Goal: Task Accomplishment & Management: Use online tool/utility

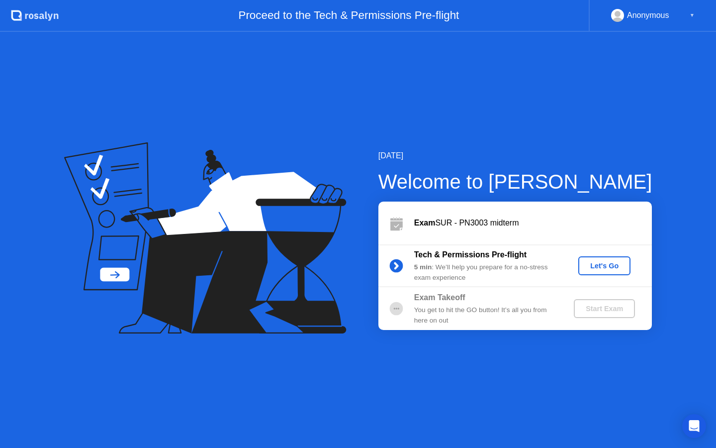
click at [598, 267] on div "Let's Go" at bounding box center [604, 266] width 44 height 8
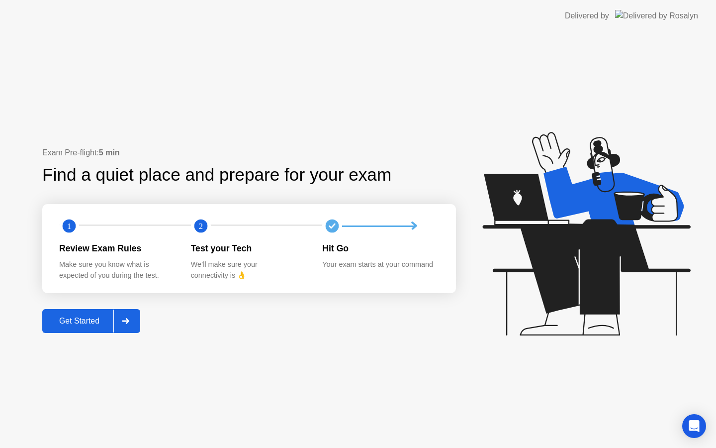
click at [98, 321] on div "Get Started" at bounding box center [79, 320] width 68 height 9
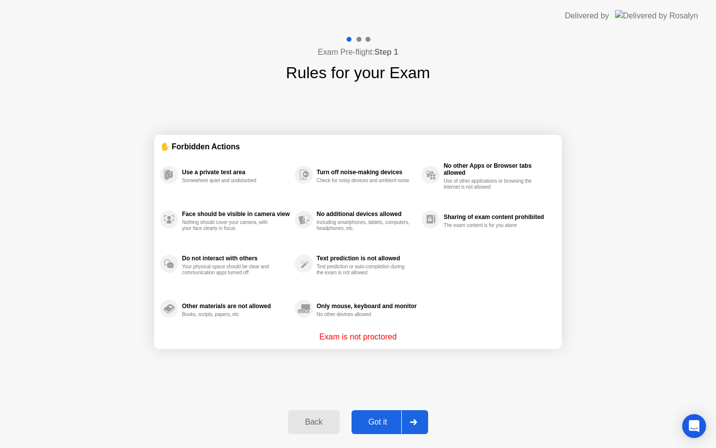
click at [395, 422] on div "Got it" at bounding box center [378, 421] width 47 height 9
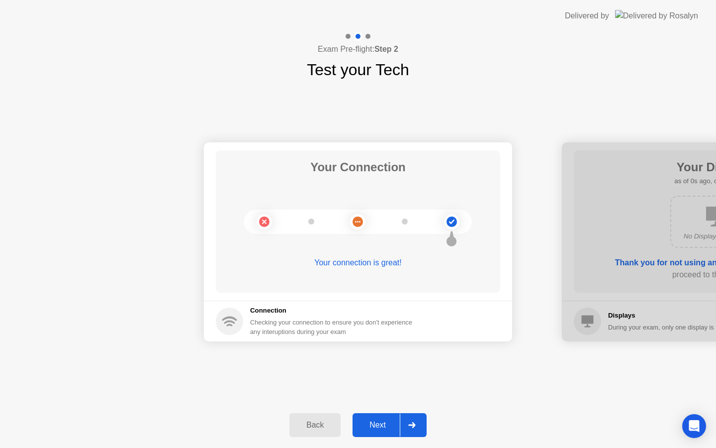
click at [394, 423] on div "Next" at bounding box center [378, 424] width 44 height 9
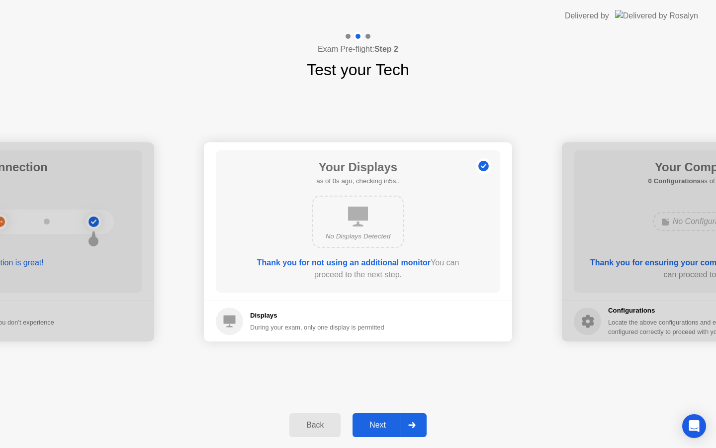
click at [394, 423] on div "Next" at bounding box center [378, 424] width 44 height 9
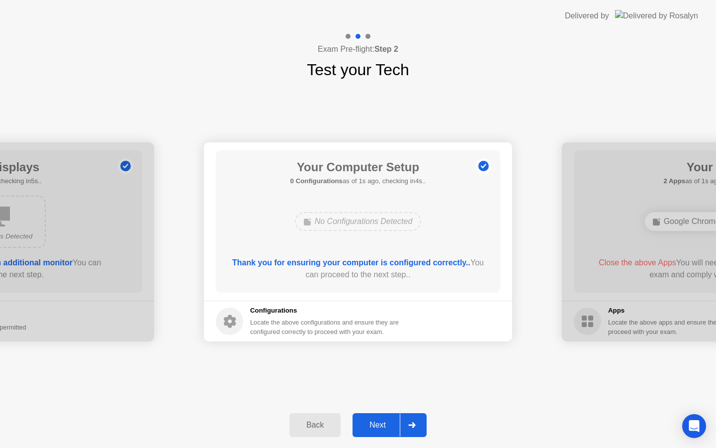
click at [394, 423] on div "Next" at bounding box center [378, 424] width 44 height 9
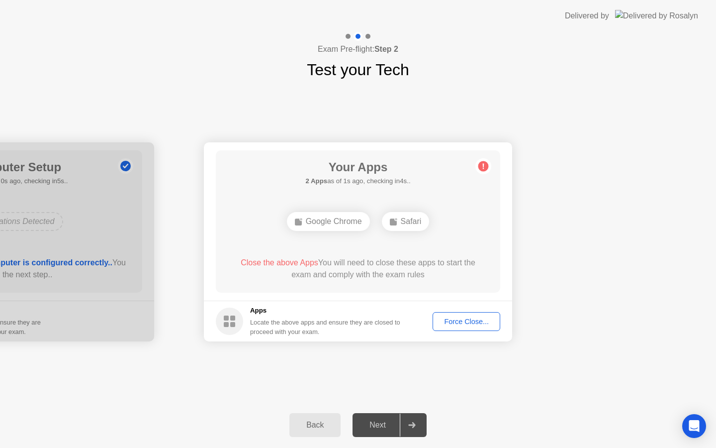
click at [394, 422] on div "Next" at bounding box center [378, 424] width 44 height 9
click at [410, 423] on icon at bounding box center [411, 425] width 7 height 6
click at [381, 422] on div "Next" at bounding box center [378, 424] width 44 height 9
click at [474, 320] on div "Force Close..." at bounding box center [466, 321] width 61 height 8
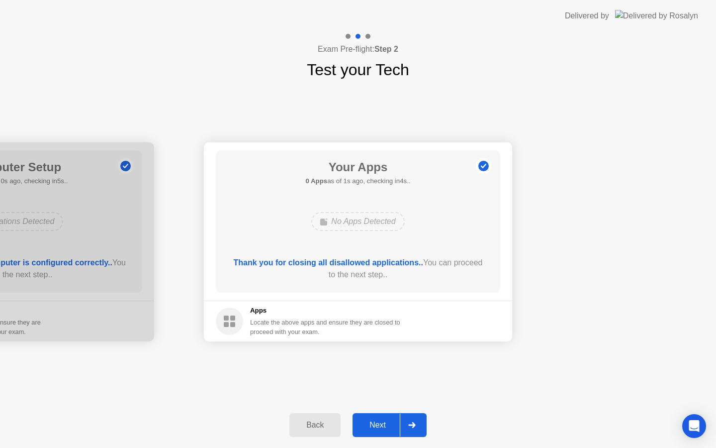
click at [379, 426] on div "Next" at bounding box center [378, 424] width 44 height 9
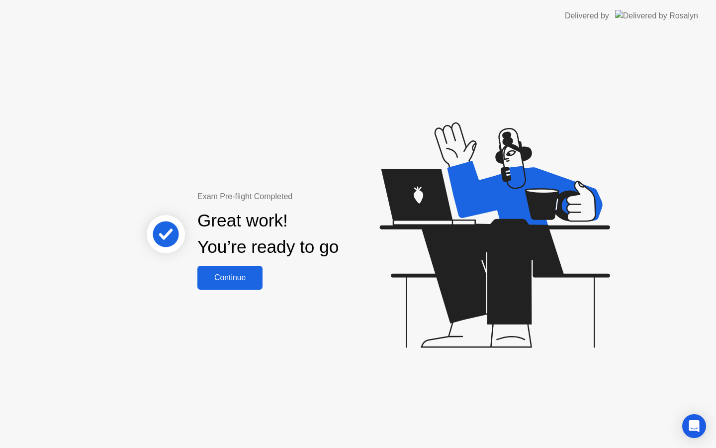
click at [224, 273] on div "Continue" at bounding box center [229, 277] width 59 height 9
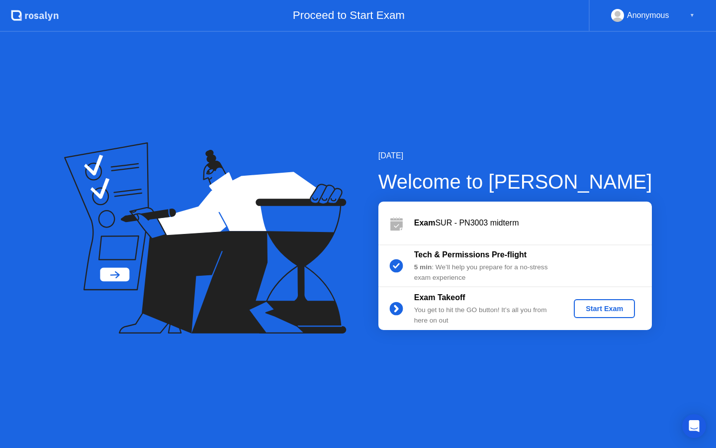
click at [600, 308] on div "Start Exam" at bounding box center [604, 308] width 53 height 8
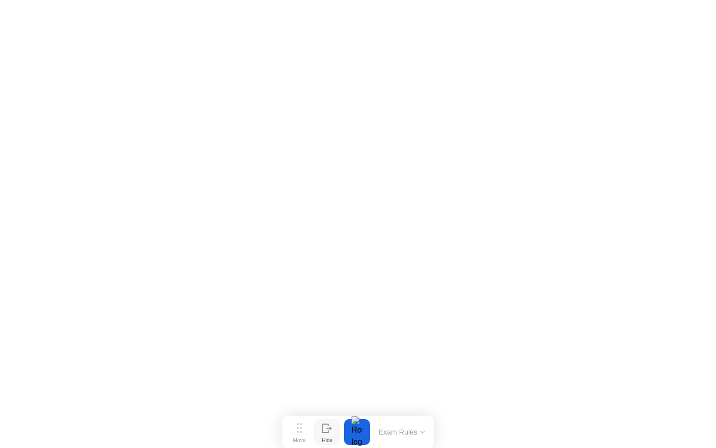
click at [329, 430] on icon at bounding box center [327, 427] width 10 height 9
